Goal: Information Seeking & Learning: Compare options

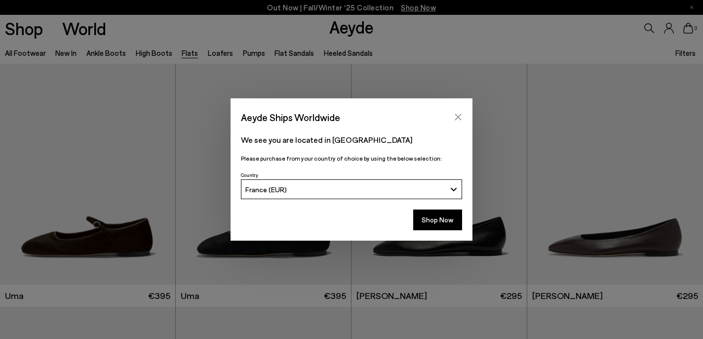
click at [454, 114] on icon "Close" at bounding box center [458, 117] width 8 height 8
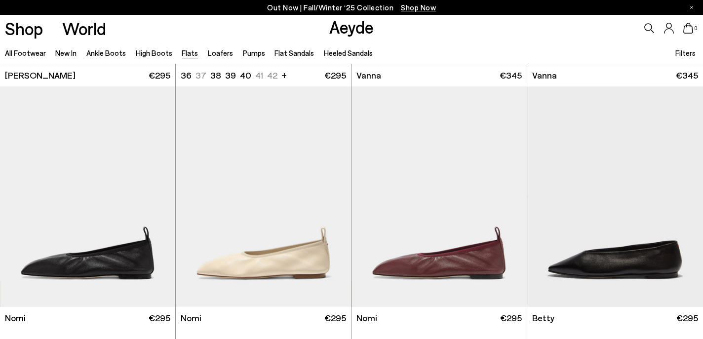
scroll to position [491, 0]
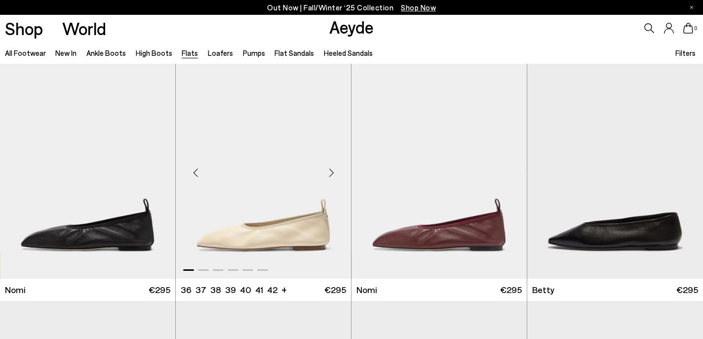
click at [330, 175] on div "Next slide" at bounding box center [332, 173] width 30 height 30
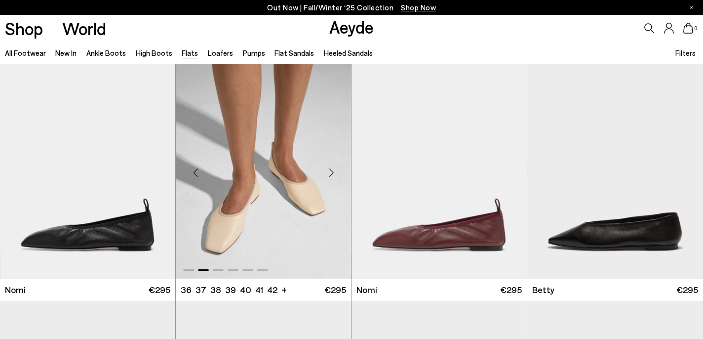
click at [330, 175] on div "Next slide" at bounding box center [332, 173] width 30 height 30
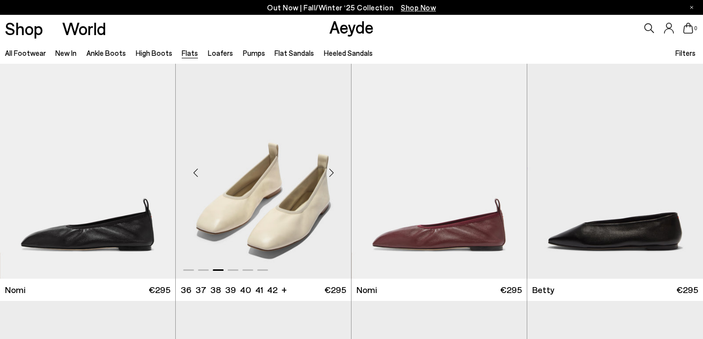
click at [330, 175] on div "Next slide" at bounding box center [332, 173] width 30 height 30
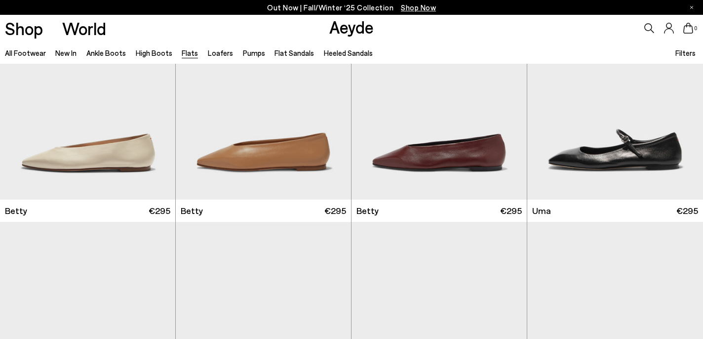
scroll to position [1060, 0]
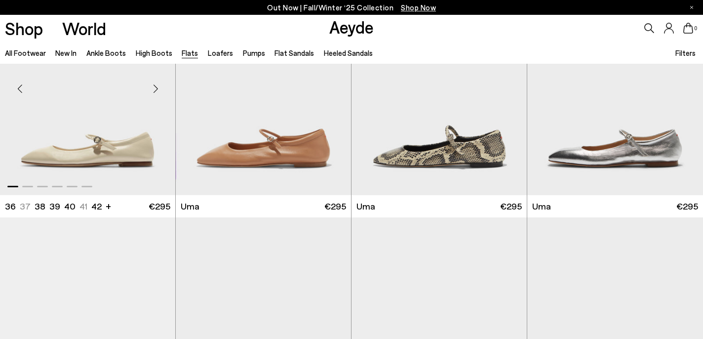
click at [155, 91] on div "Next slide" at bounding box center [156, 89] width 30 height 30
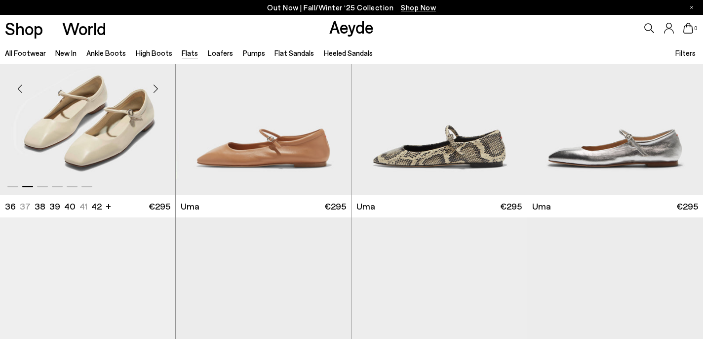
click at [155, 91] on div "Next slide" at bounding box center [156, 89] width 30 height 30
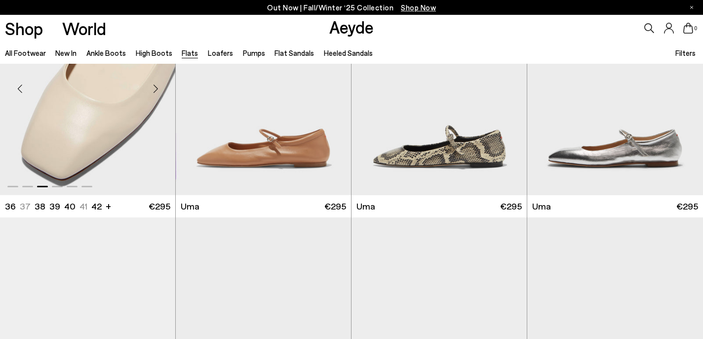
click at [155, 91] on div "Next slide" at bounding box center [156, 89] width 30 height 30
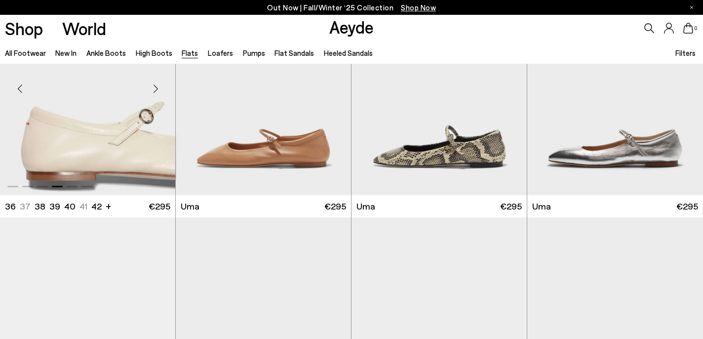
click at [155, 91] on div "Next slide" at bounding box center [156, 89] width 30 height 30
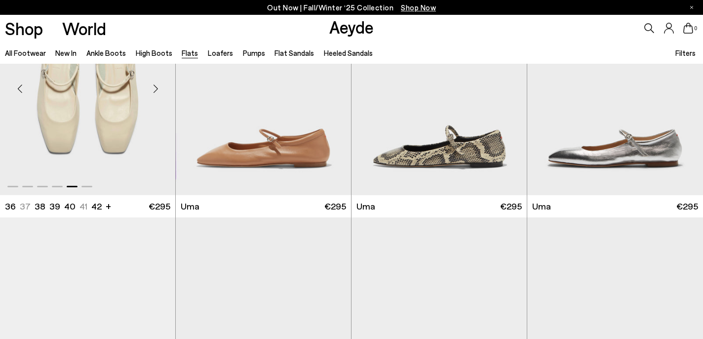
click at [155, 91] on div "Next slide" at bounding box center [156, 89] width 30 height 30
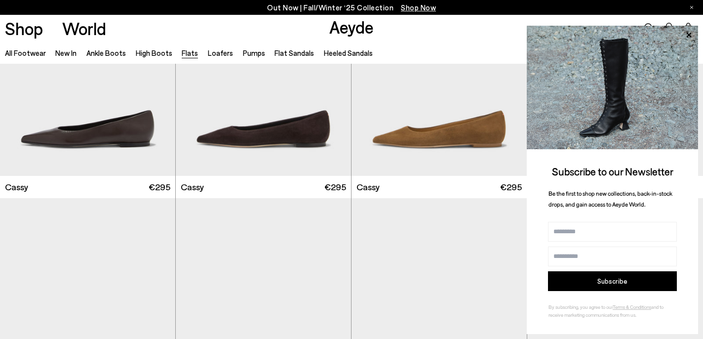
scroll to position [1512, 0]
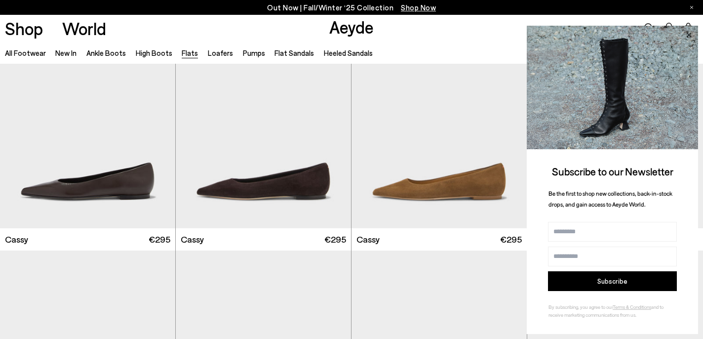
click at [689, 35] on icon at bounding box center [689, 34] width 5 height 5
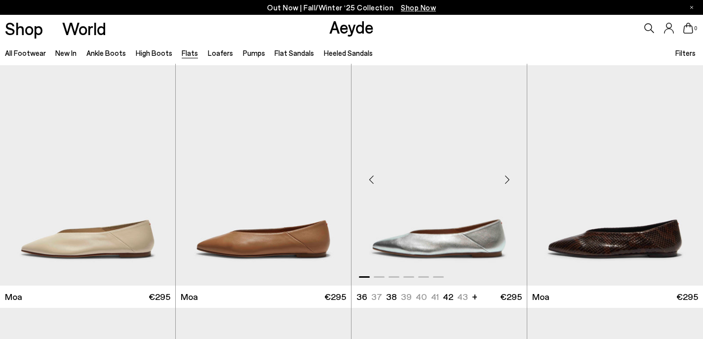
scroll to position [1752, 0]
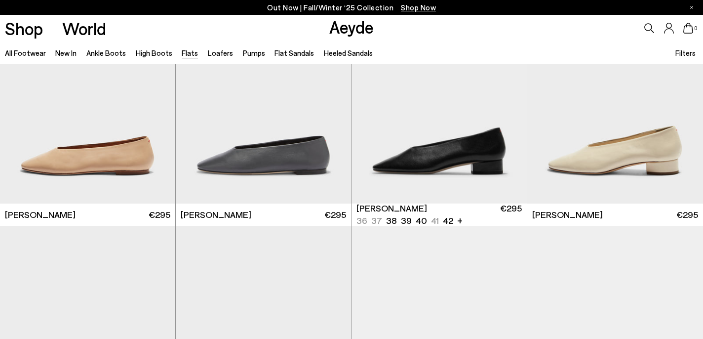
scroll to position [2890, 0]
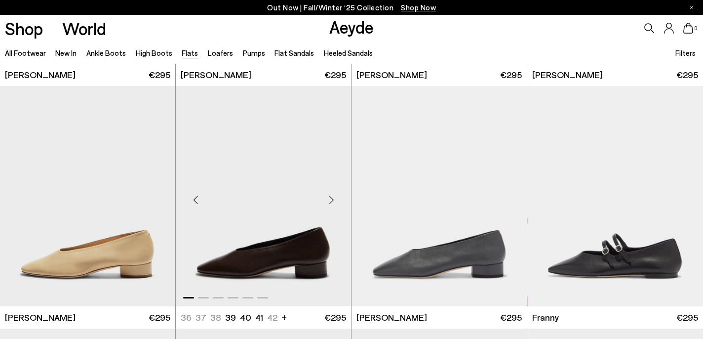
click at [328, 199] on div "Next slide" at bounding box center [332, 200] width 30 height 30
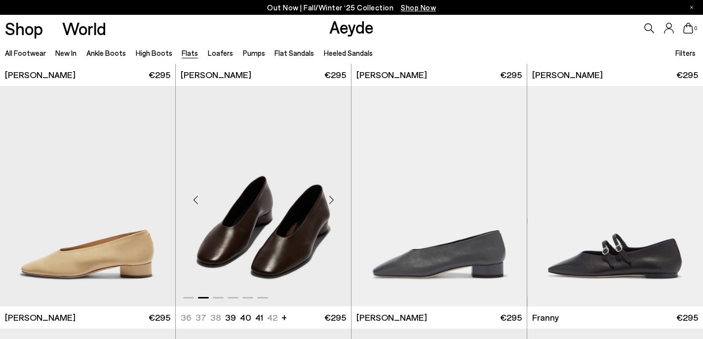
click at [328, 199] on div "Next slide" at bounding box center [332, 200] width 30 height 30
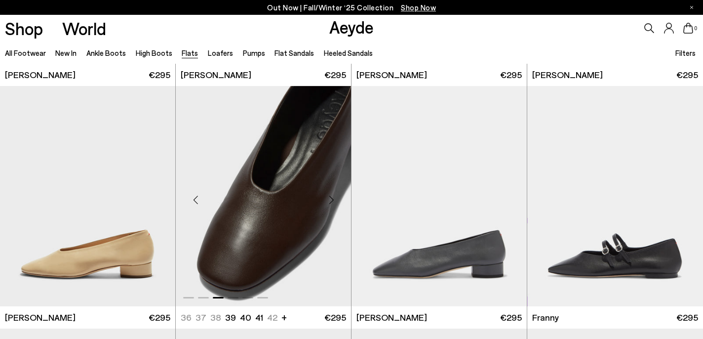
click at [328, 199] on div "Next slide" at bounding box center [332, 200] width 30 height 30
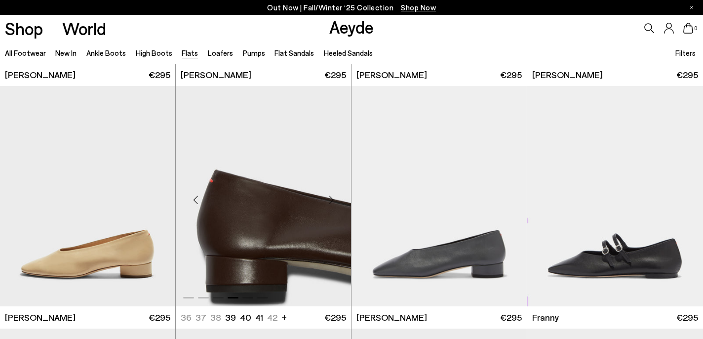
click at [328, 199] on div "Next slide" at bounding box center [332, 200] width 30 height 30
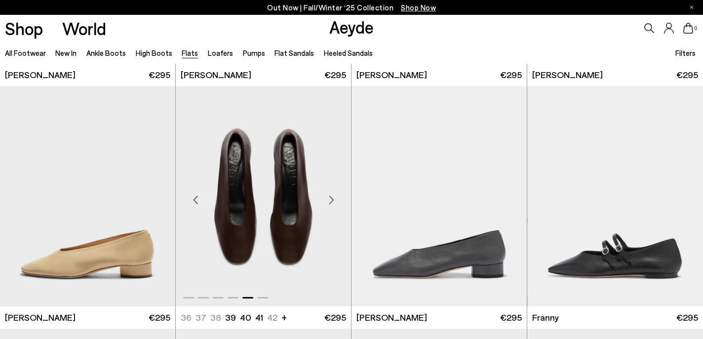
click at [328, 199] on div "Next slide" at bounding box center [332, 200] width 30 height 30
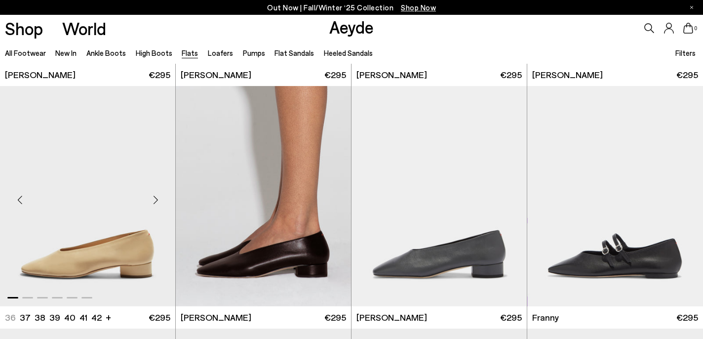
click at [156, 202] on div "Next slide" at bounding box center [156, 200] width 30 height 30
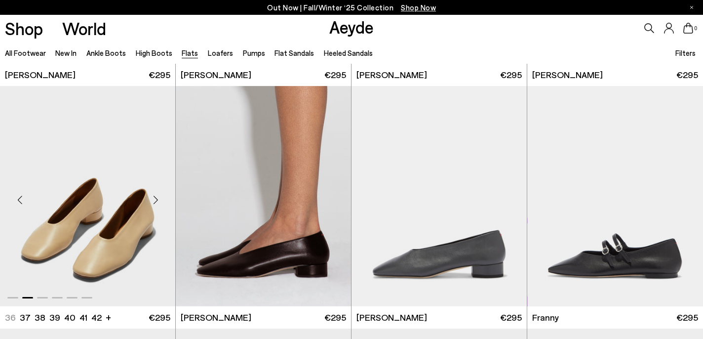
click at [156, 202] on div "Next slide" at bounding box center [156, 200] width 30 height 30
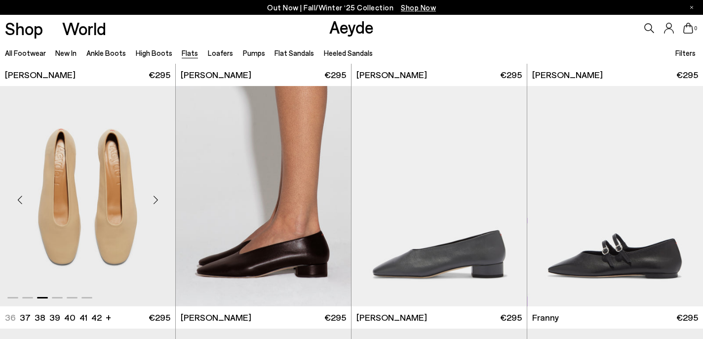
click at [156, 202] on div "Next slide" at bounding box center [156, 200] width 30 height 30
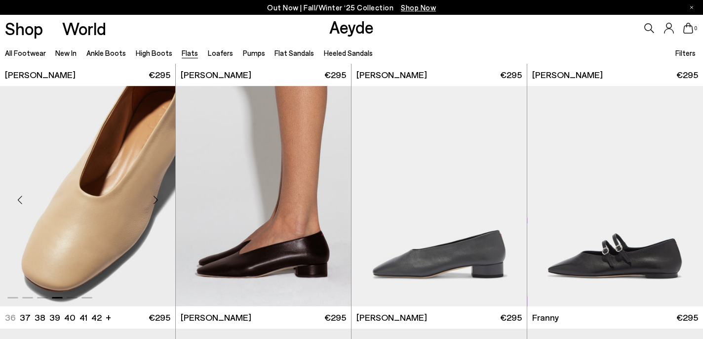
click at [156, 202] on div "Next slide" at bounding box center [156, 200] width 30 height 30
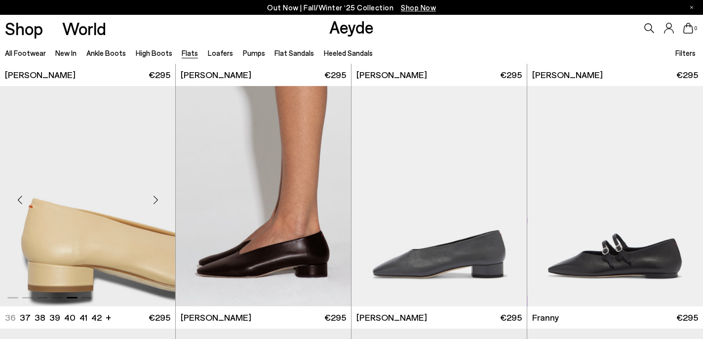
click at [156, 202] on div "Next slide" at bounding box center [156, 200] width 30 height 30
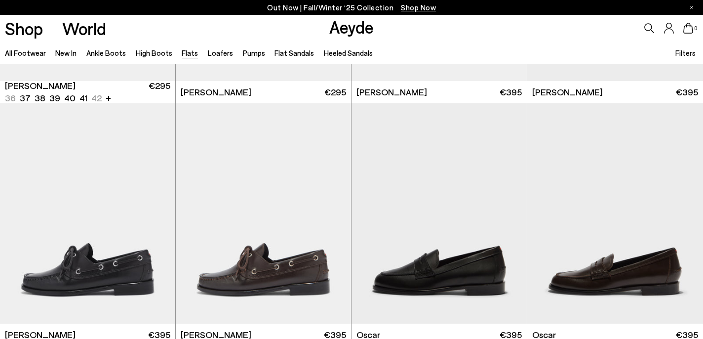
scroll to position [4847, 0]
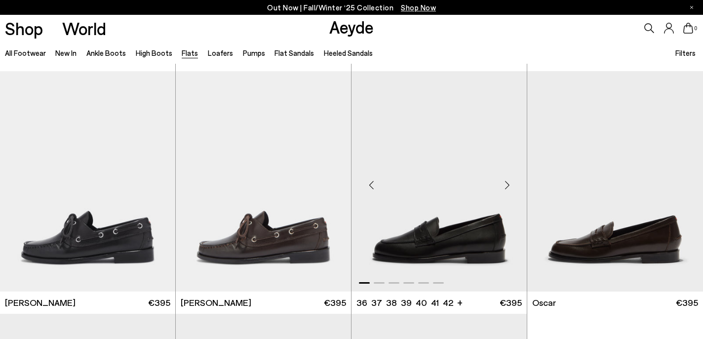
click at [505, 195] on div "Next slide" at bounding box center [507, 185] width 30 height 30
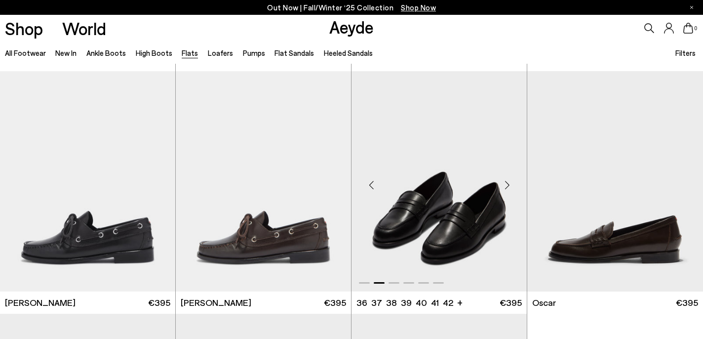
click at [505, 195] on div "Next slide" at bounding box center [507, 185] width 30 height 30
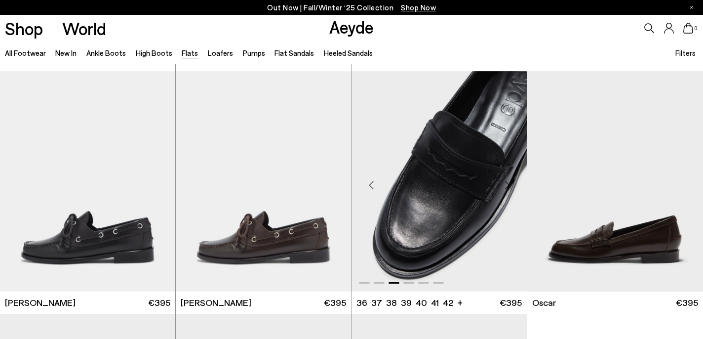
click at [505, 195] on div "Next slide" at bounding box center [507, 185] width 30 height 30
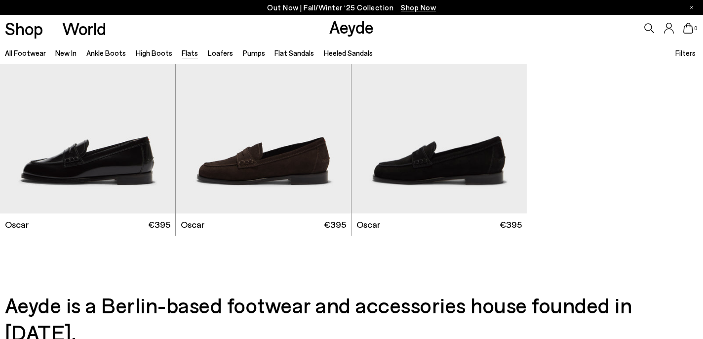
scroll to position [5159, 0]
